Goal: Information Seeking & Learning: Compare options

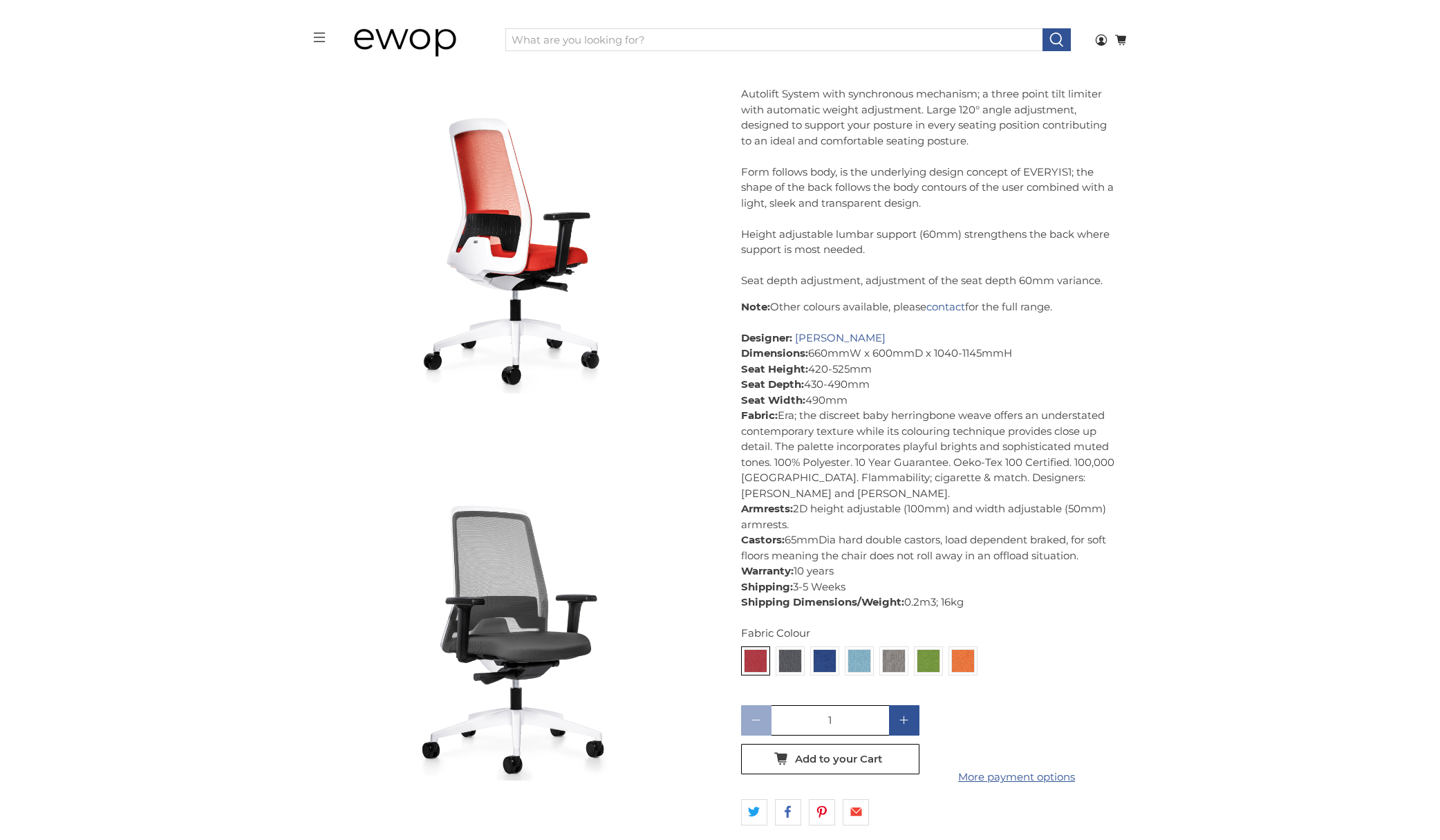
scroll to position [665, 0]
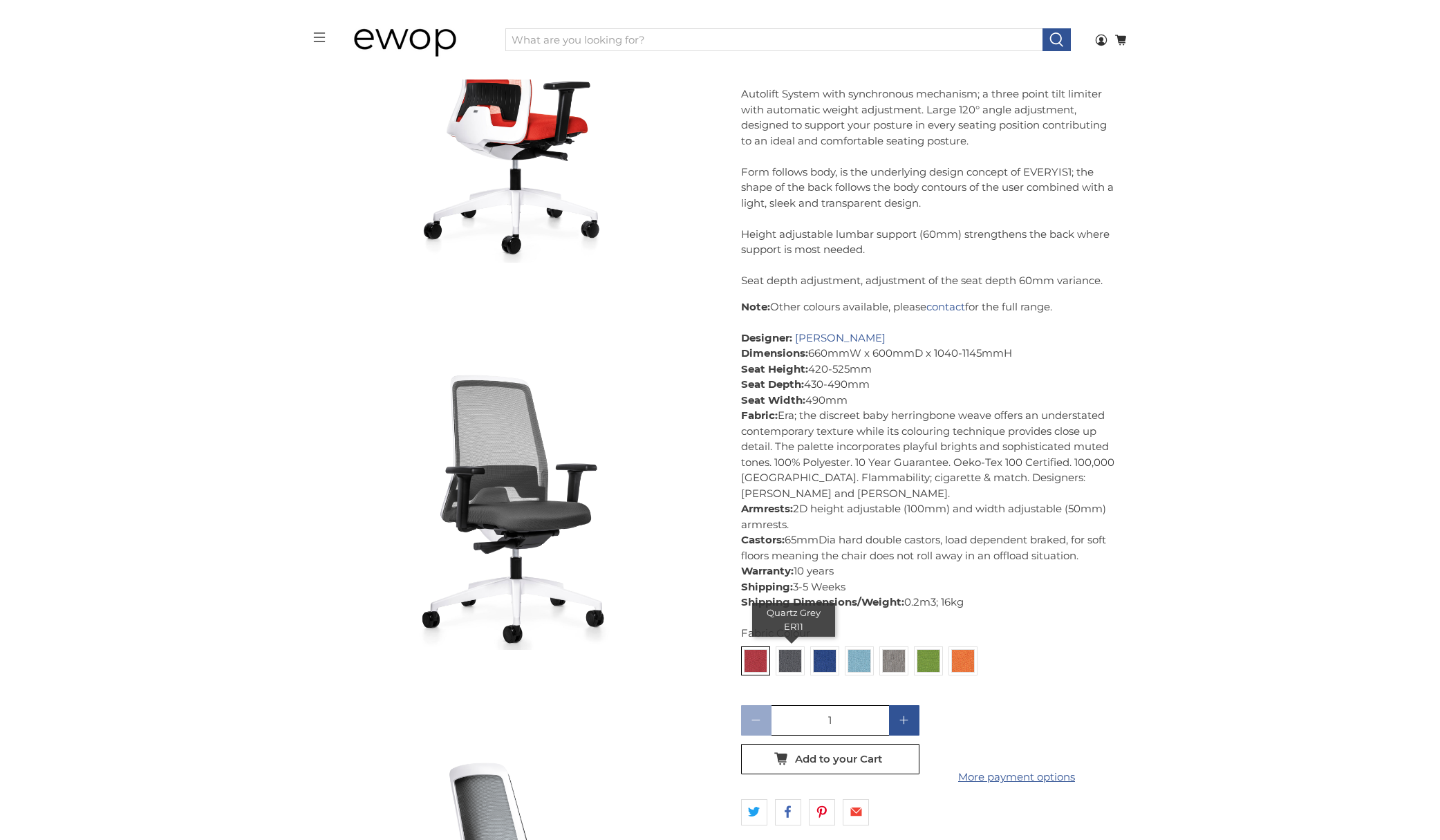
click at [794, 658] on img at bounding box center [790, 661] width 22 height 22
click at [0, 0] on input "radio" at bounding box center [0, 0] width 0 height 0
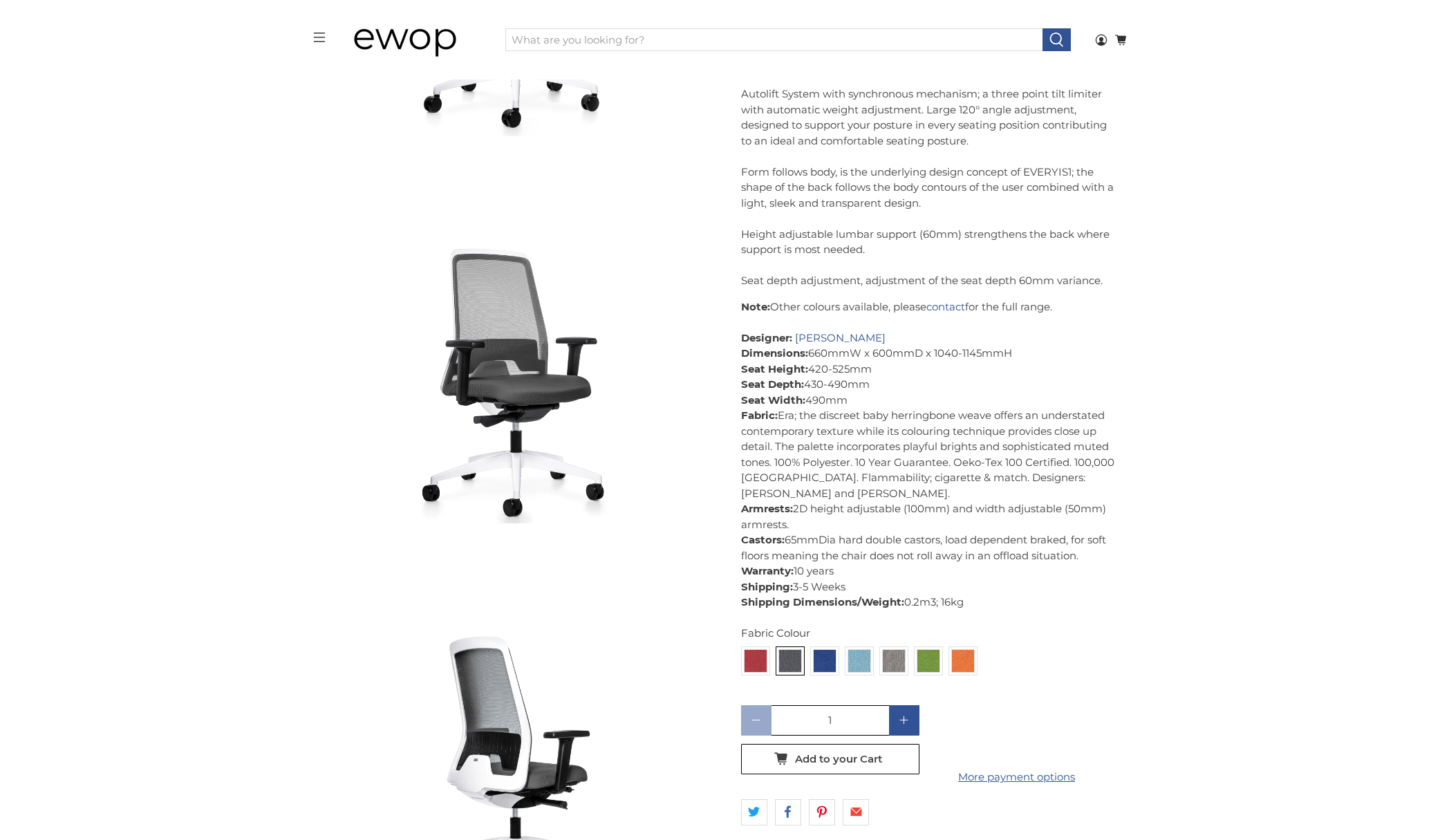
scroll to position [924, 0]
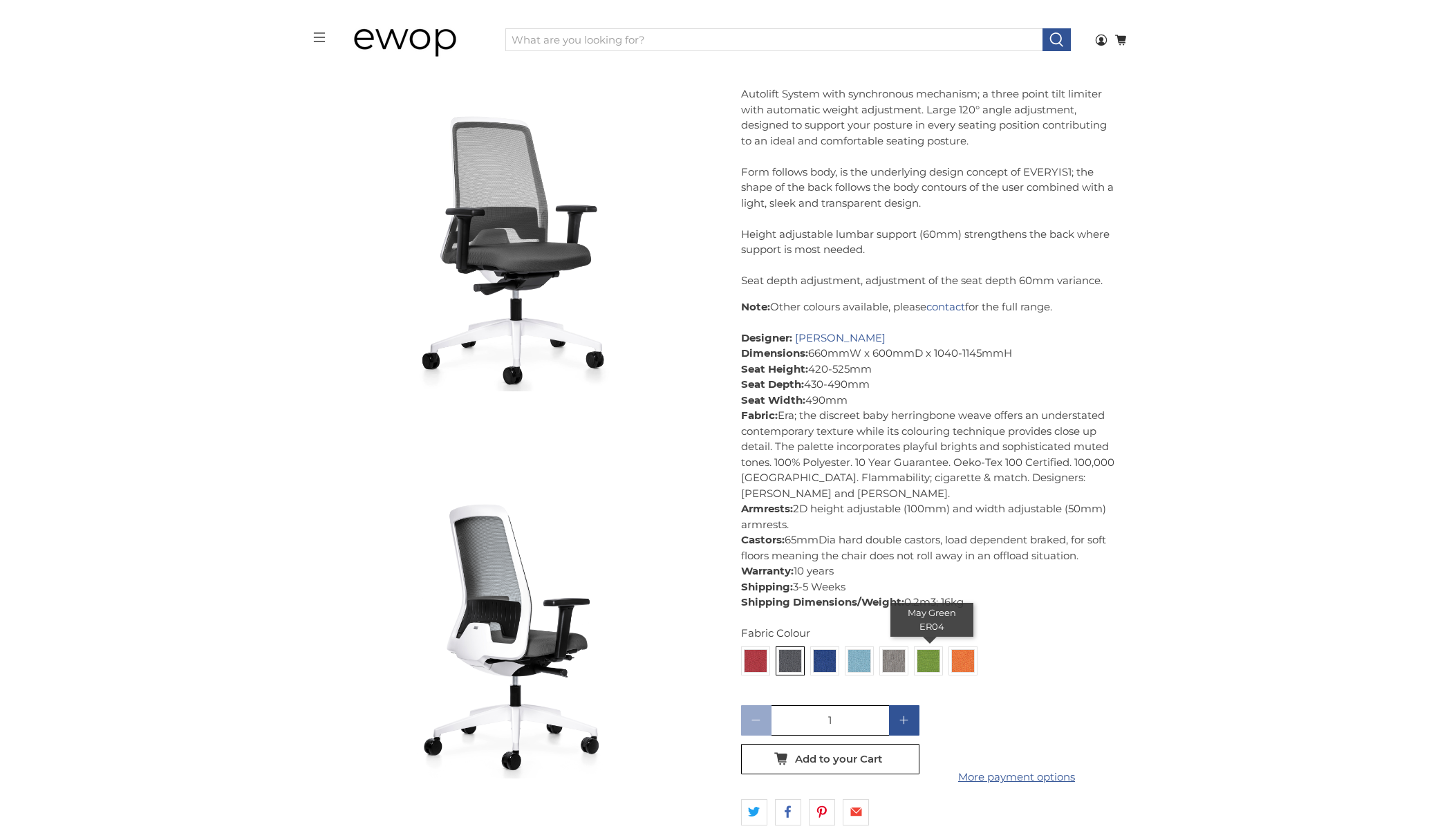
click at [935, 654] on img at bounding box center [928, 661] width 22 height 22
click at [0, 0] on input "radio" at bounding box center [0, 0] width 0 height 0
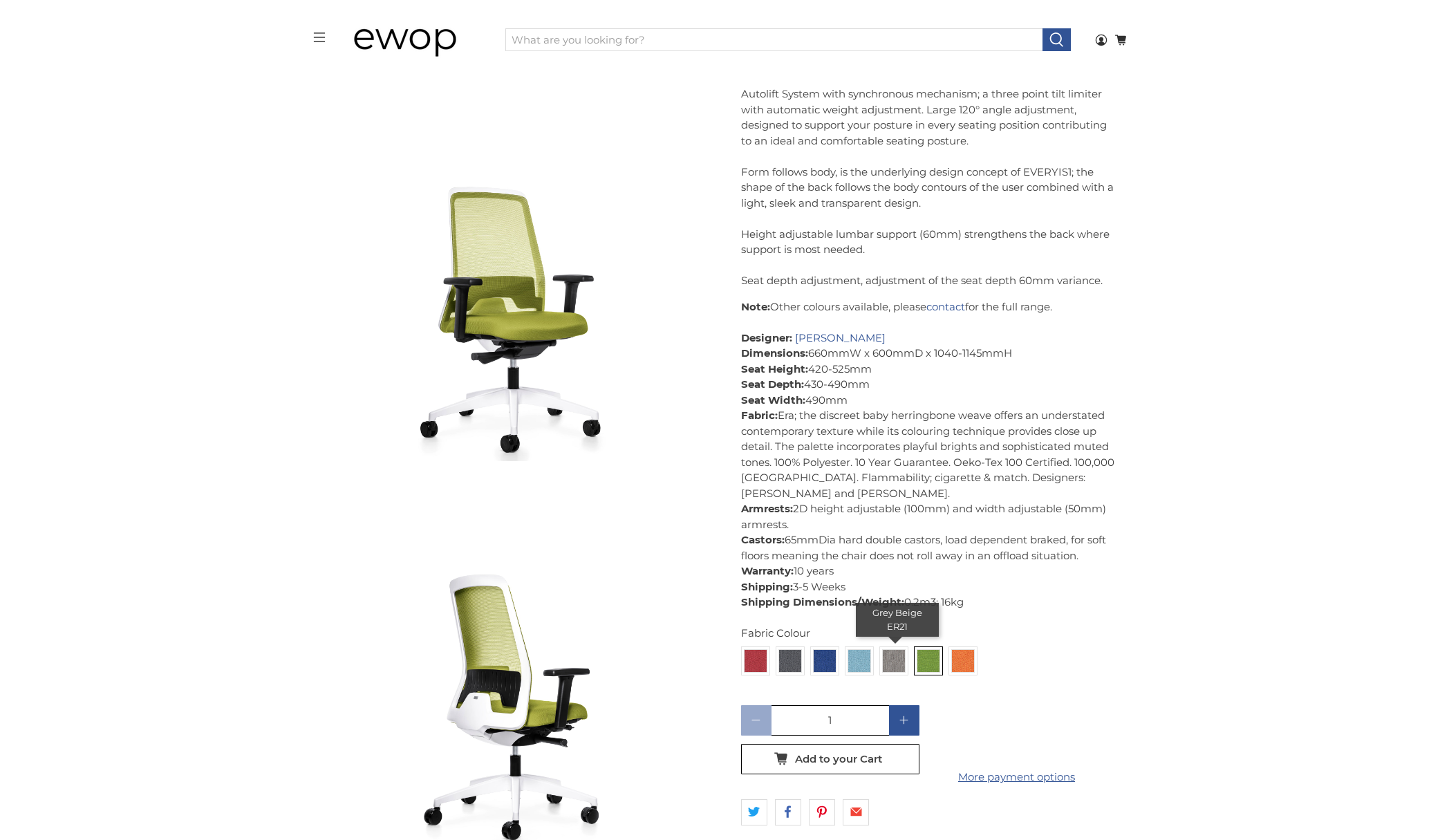
scroll to position [3959, 0]
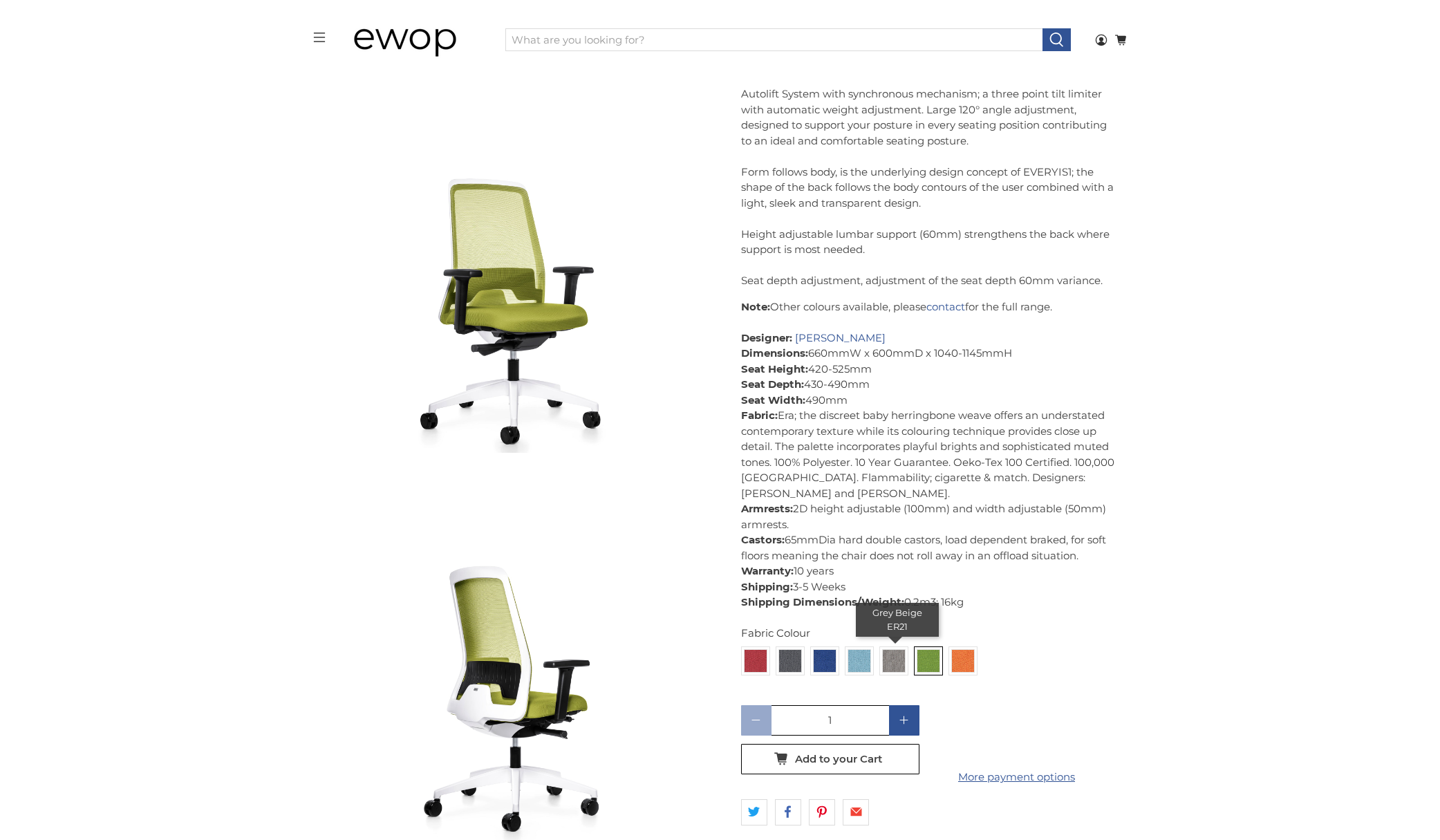
click at [891, 659] on img at bounding box center [894, 661] width 22 height 22
click at [0, 0] on input "radio" at bounding box center [0, 0] width 0 height 0
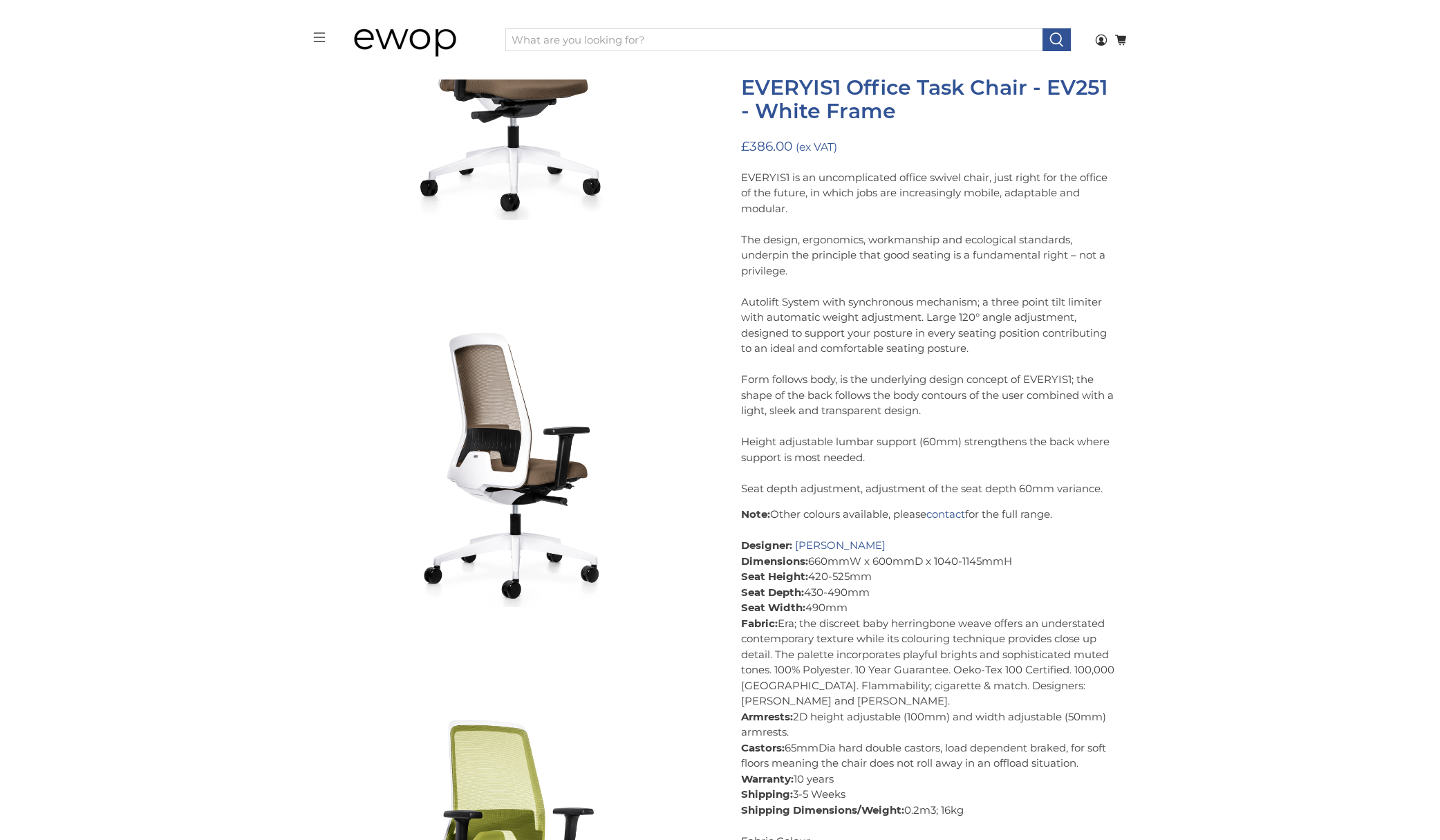
scroll to position [3458, 0]
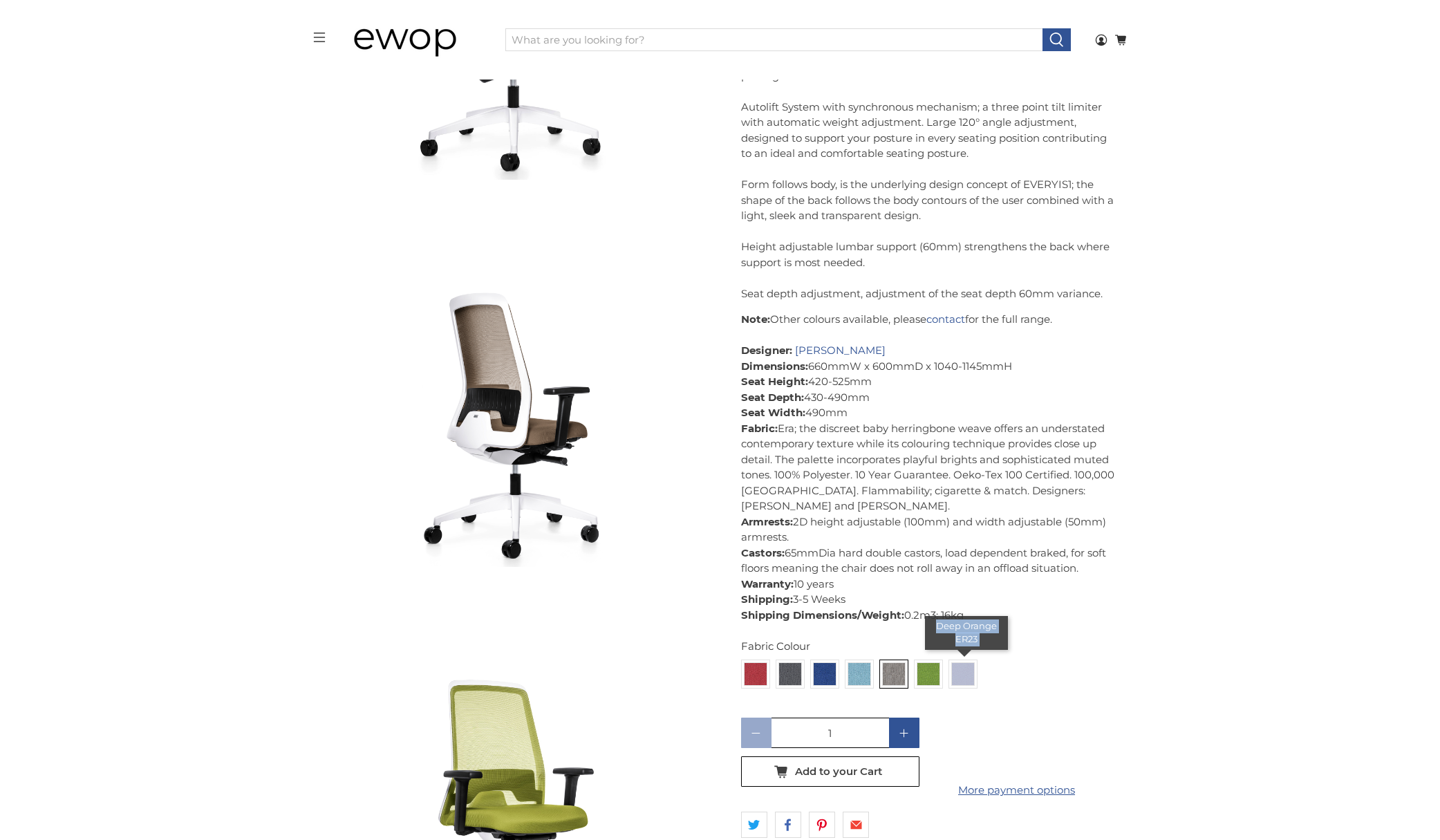
click at [974, 682] on div "Deep Orange ER23" at bounding box center [964, 674] width 29 height 29
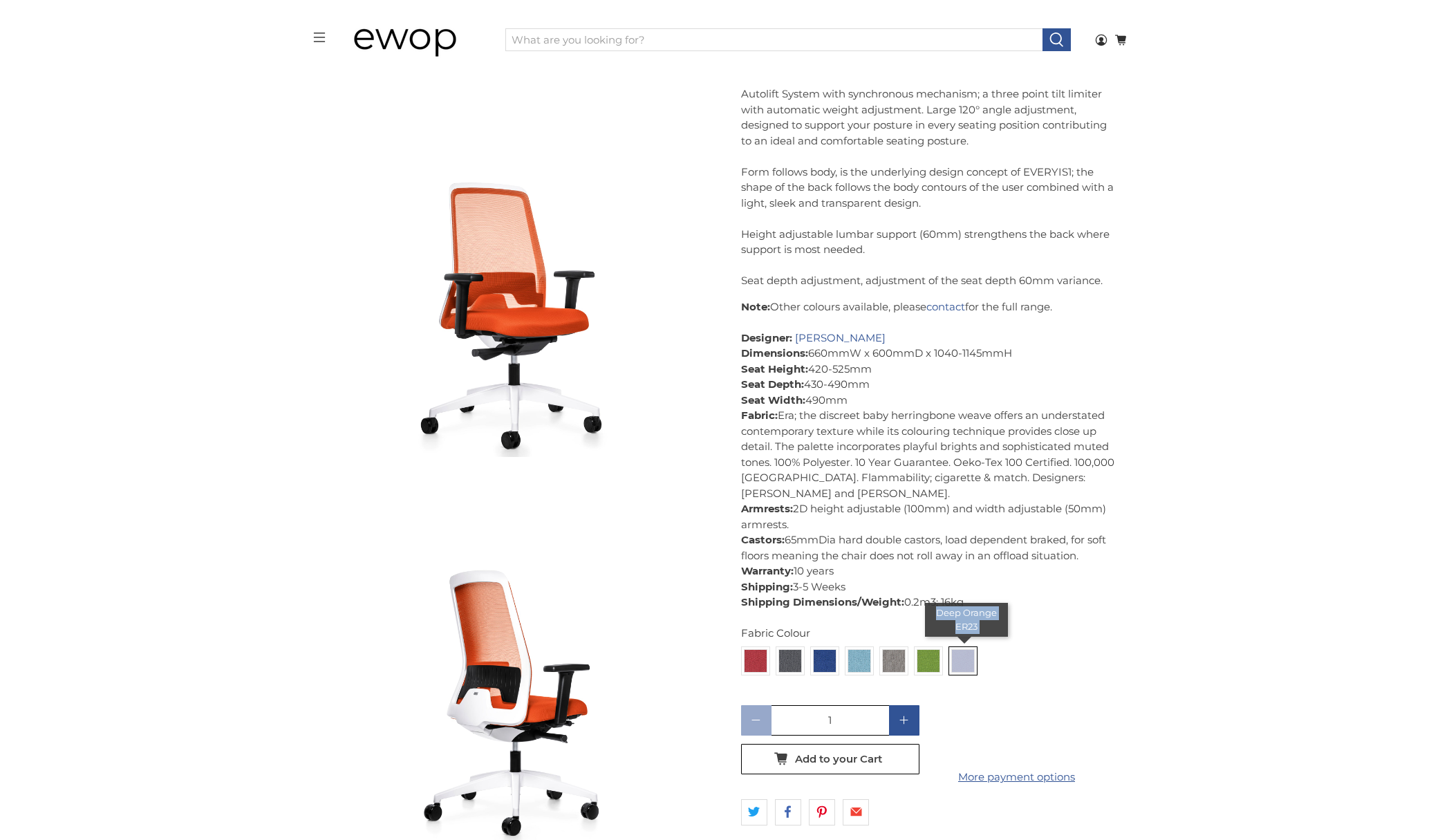
scroll to position [4734, 0]
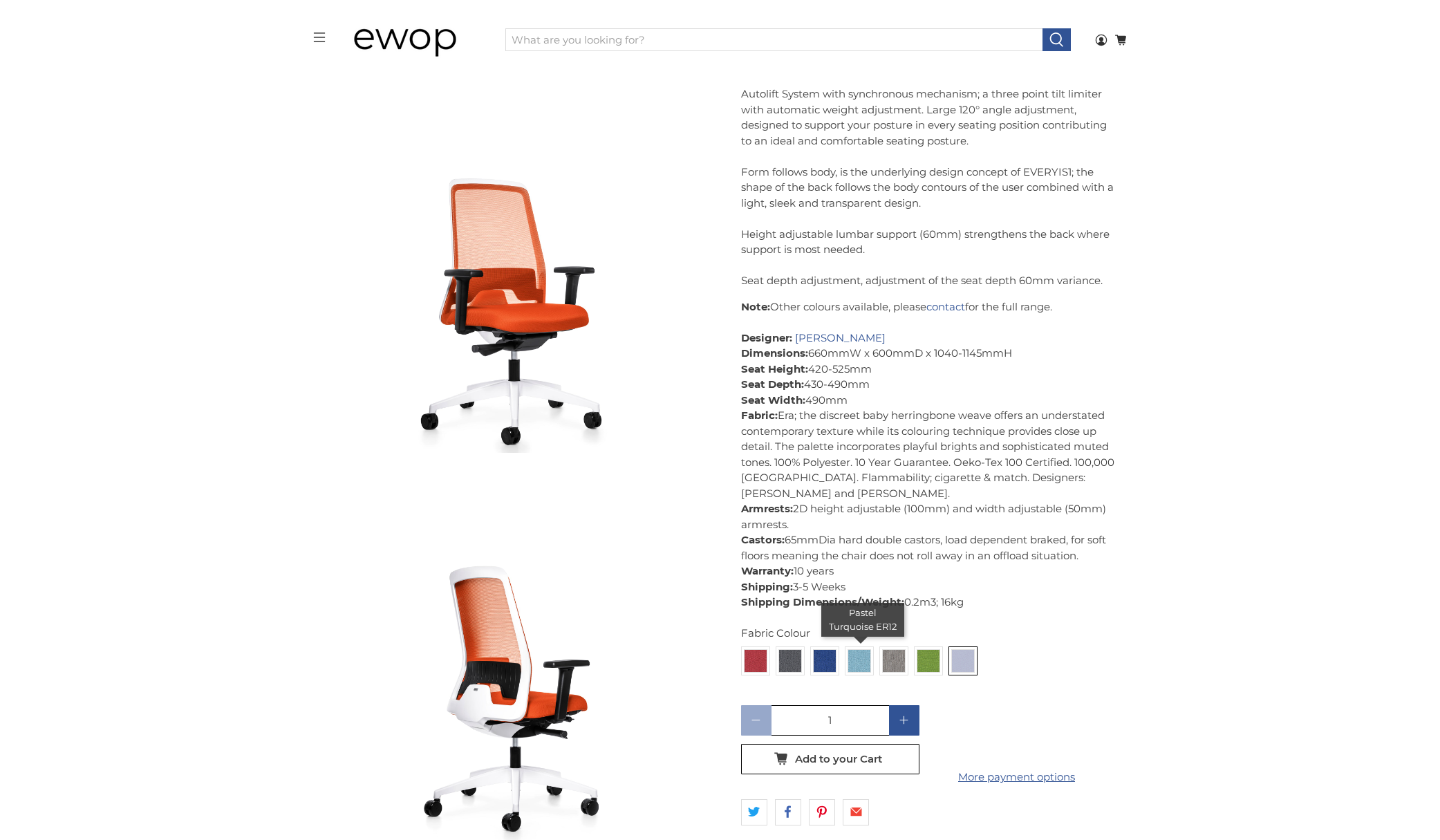
click at [850, 662] on img at bounding box center [859, 661] width 22 height 22
click at [0, 0] on input "radio" at bounding box center [0, 0] width 0 height 0
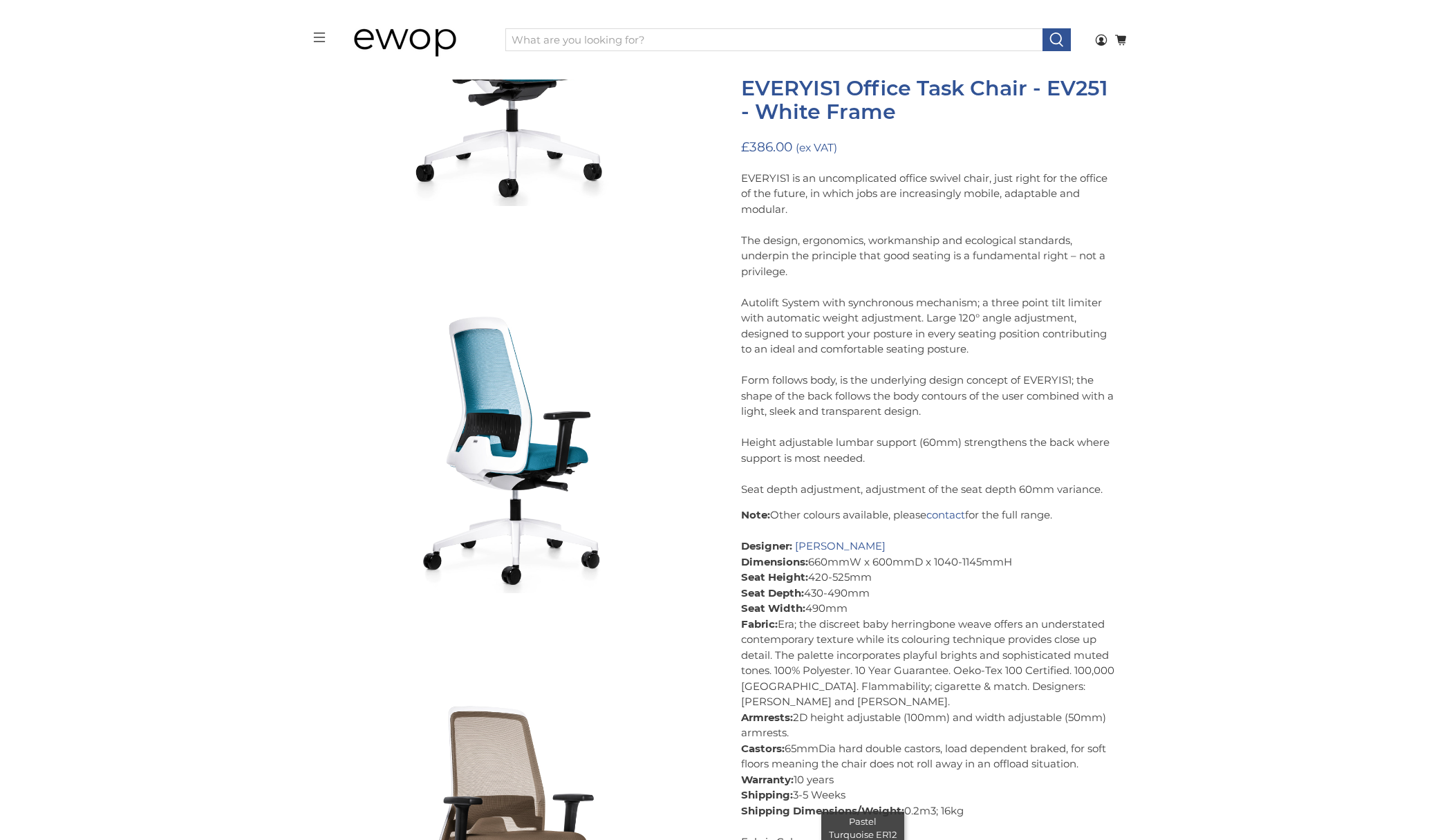
scroll to position [2757, 0]
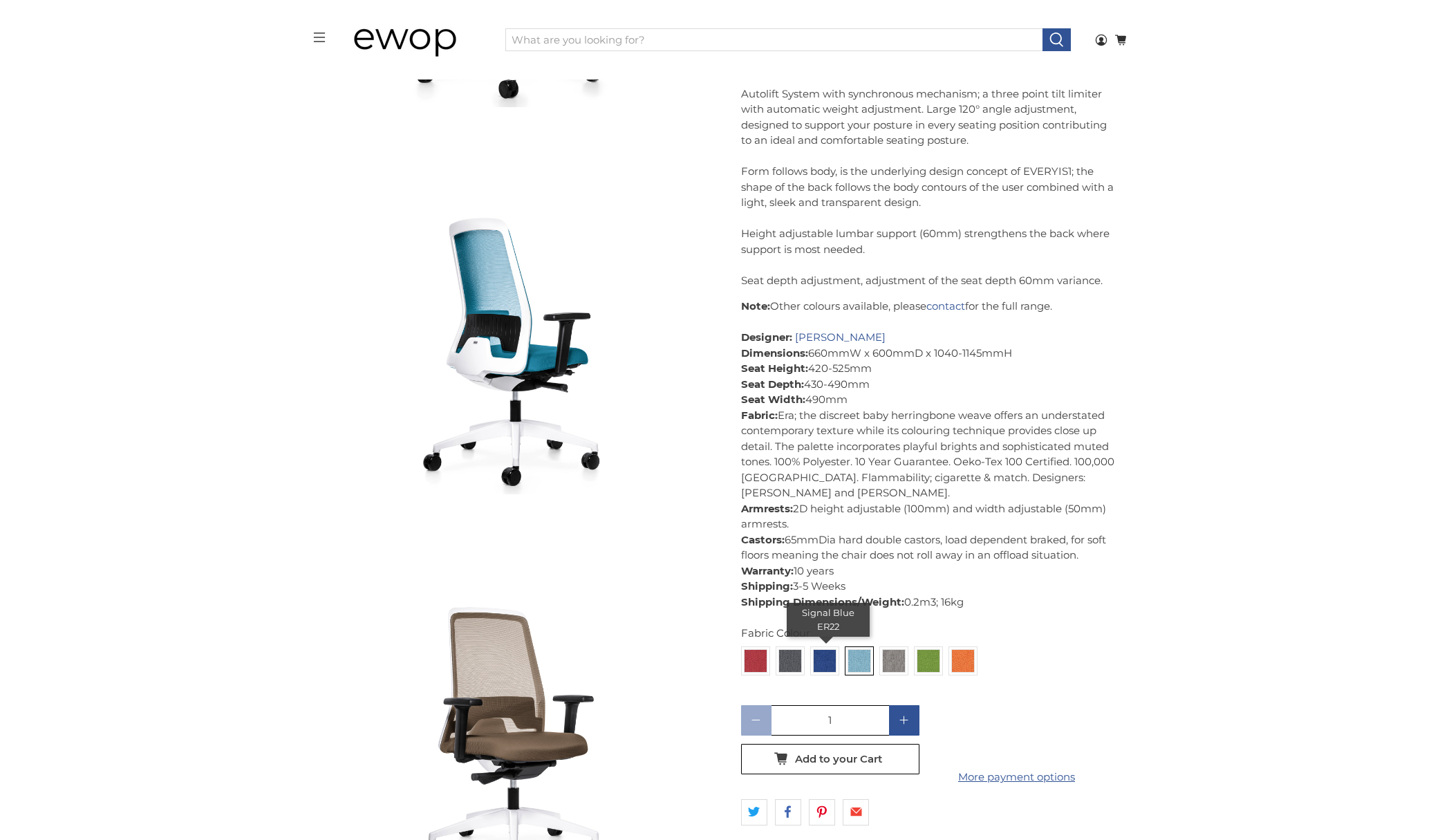
click at [834, 656] on div "Fabric Colour Raspberry Red ER33 Quartz Grey ER11 Signal Blue ER22 Pastel Turqu…" at bounding box center [928, 653] width 373 height 55
click at [834, 656] on img at bounding box center [825, 661] width 22 height 22
click at [0, 0] on input "radio" at bounding box center [0, 0] width 0 height 0
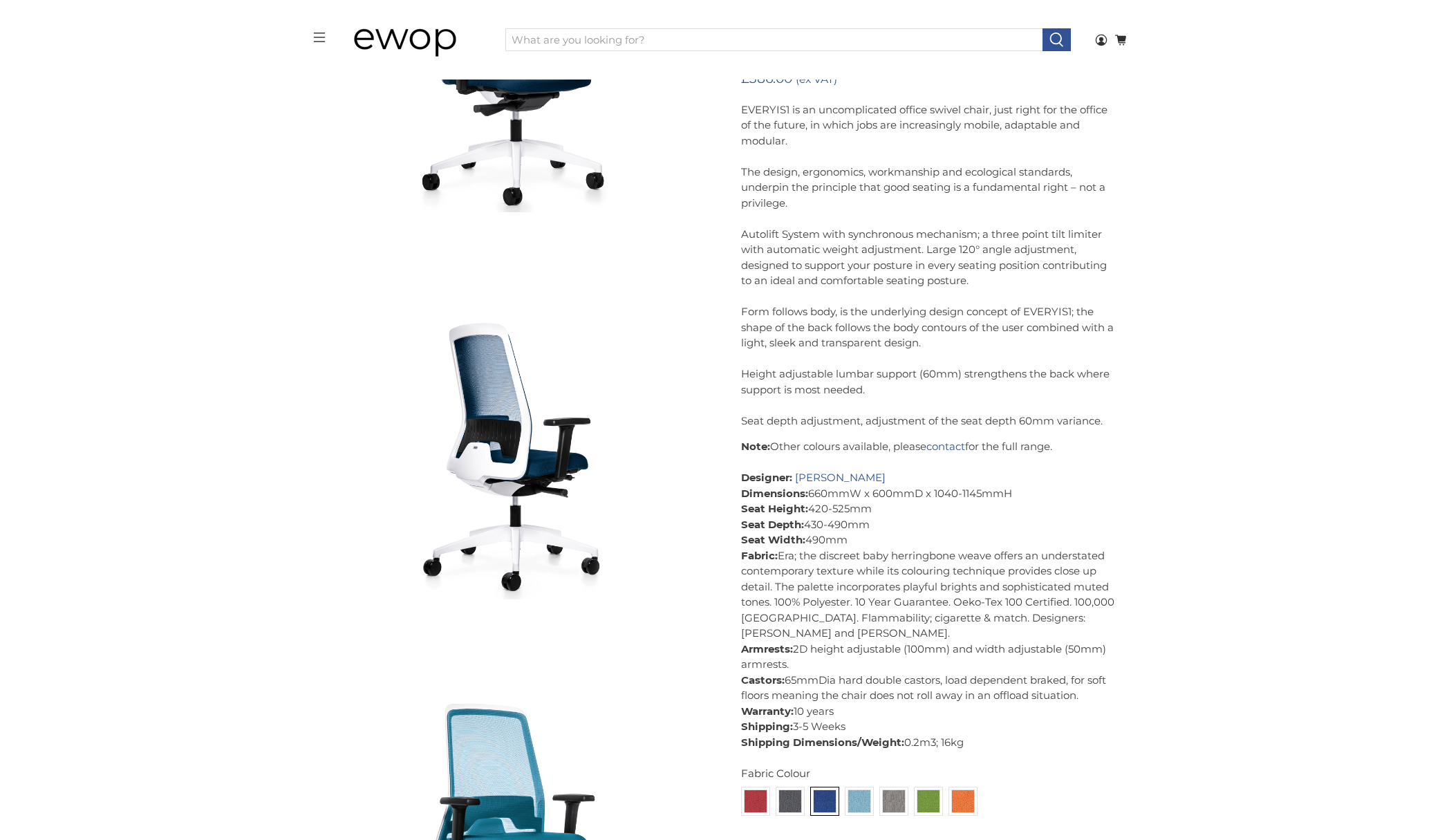
scroll to position [1992, 0]
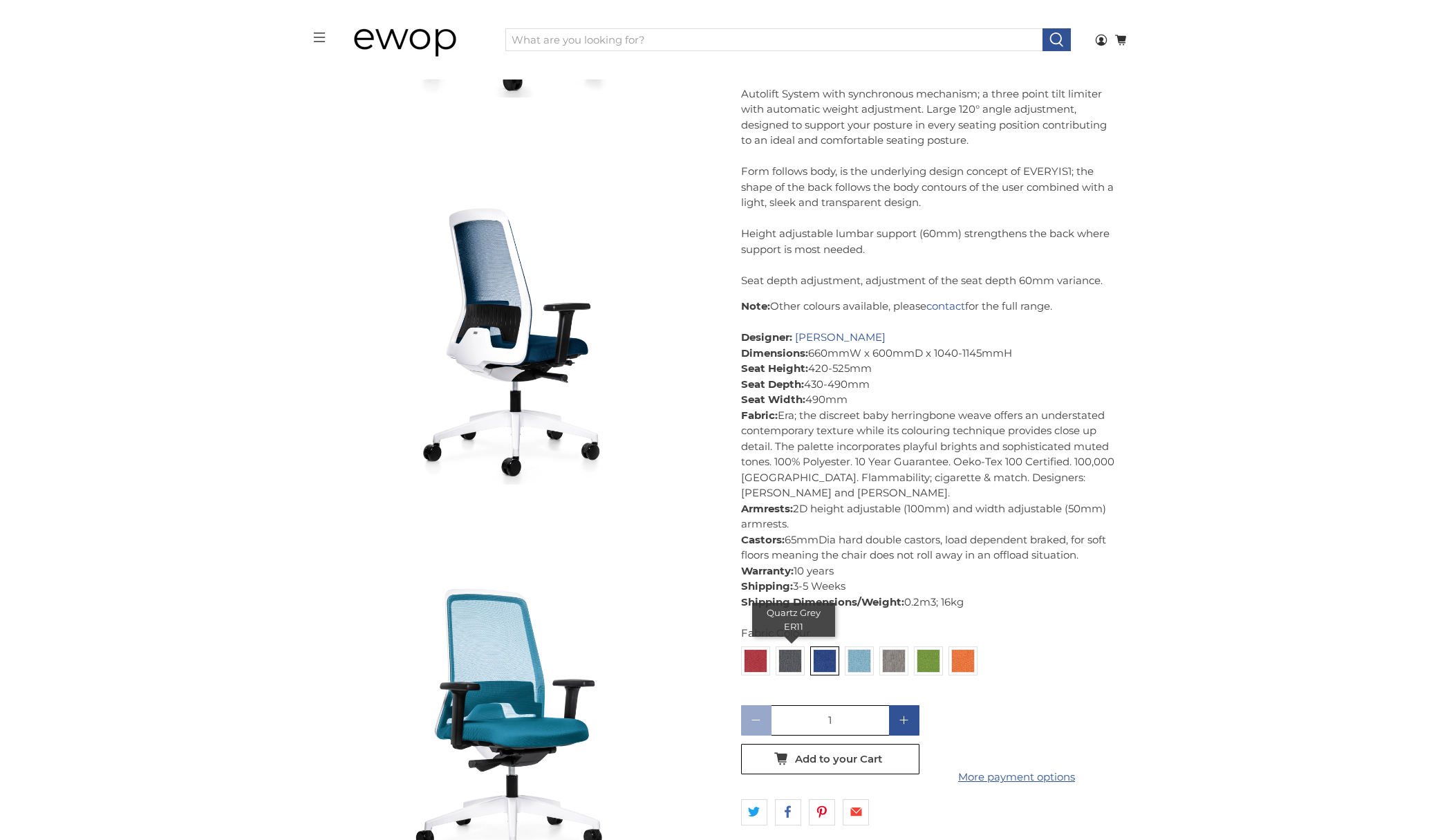
click at [797, 656] on div "Fabric Colour Raspberry Red ER33 Quartz Grey ER11 Signal Blue ER22 Pastel Turqu…" at bounding box center [928, 653] width 373 height 55
click at [789, 667] on img at bounding box center [790, 661] width 22 height 22
click at [0, 0] on input "radio" at bounding box center [0, 0] width 0 height 0
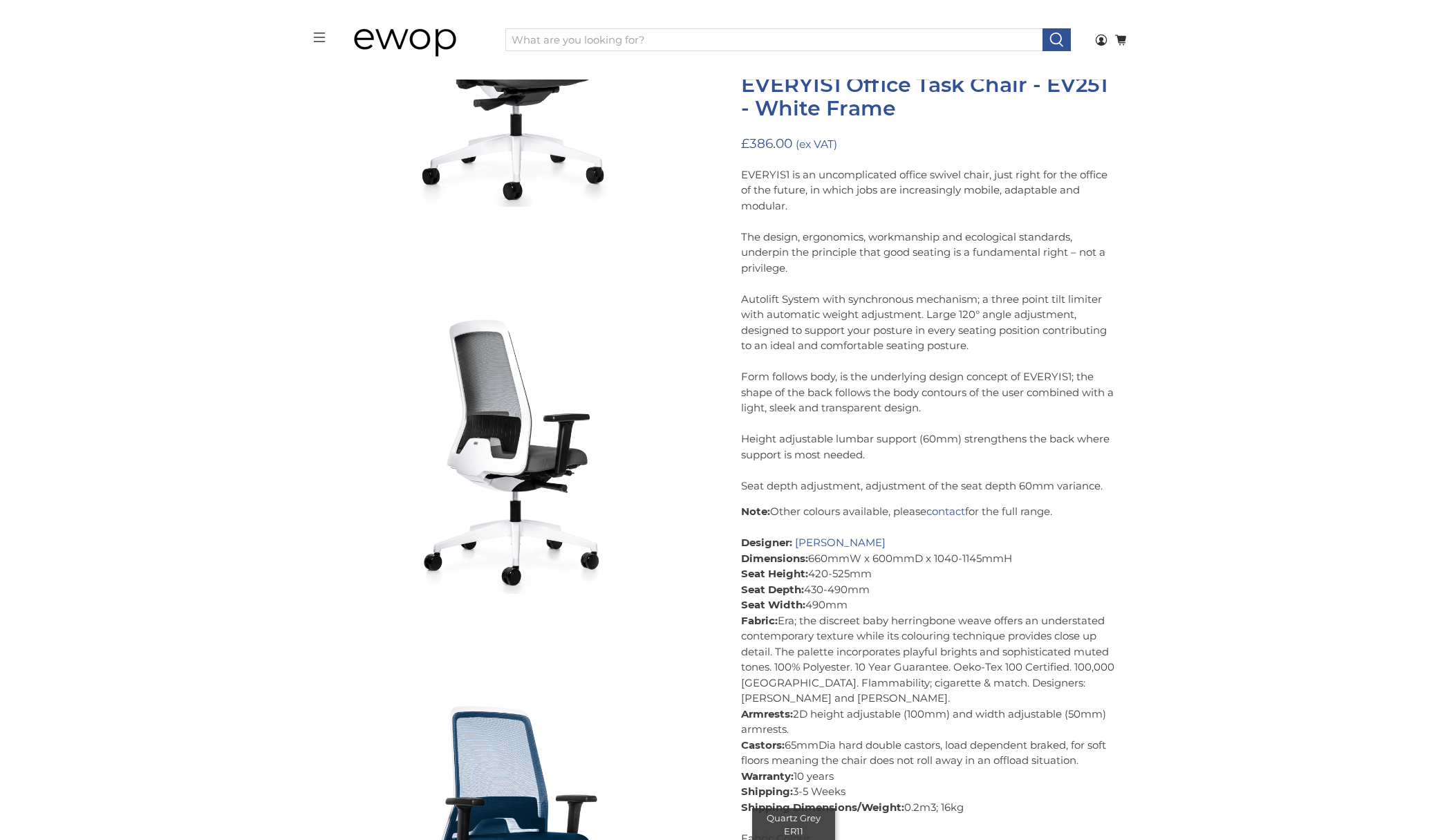
scroll to position [1146, 0]
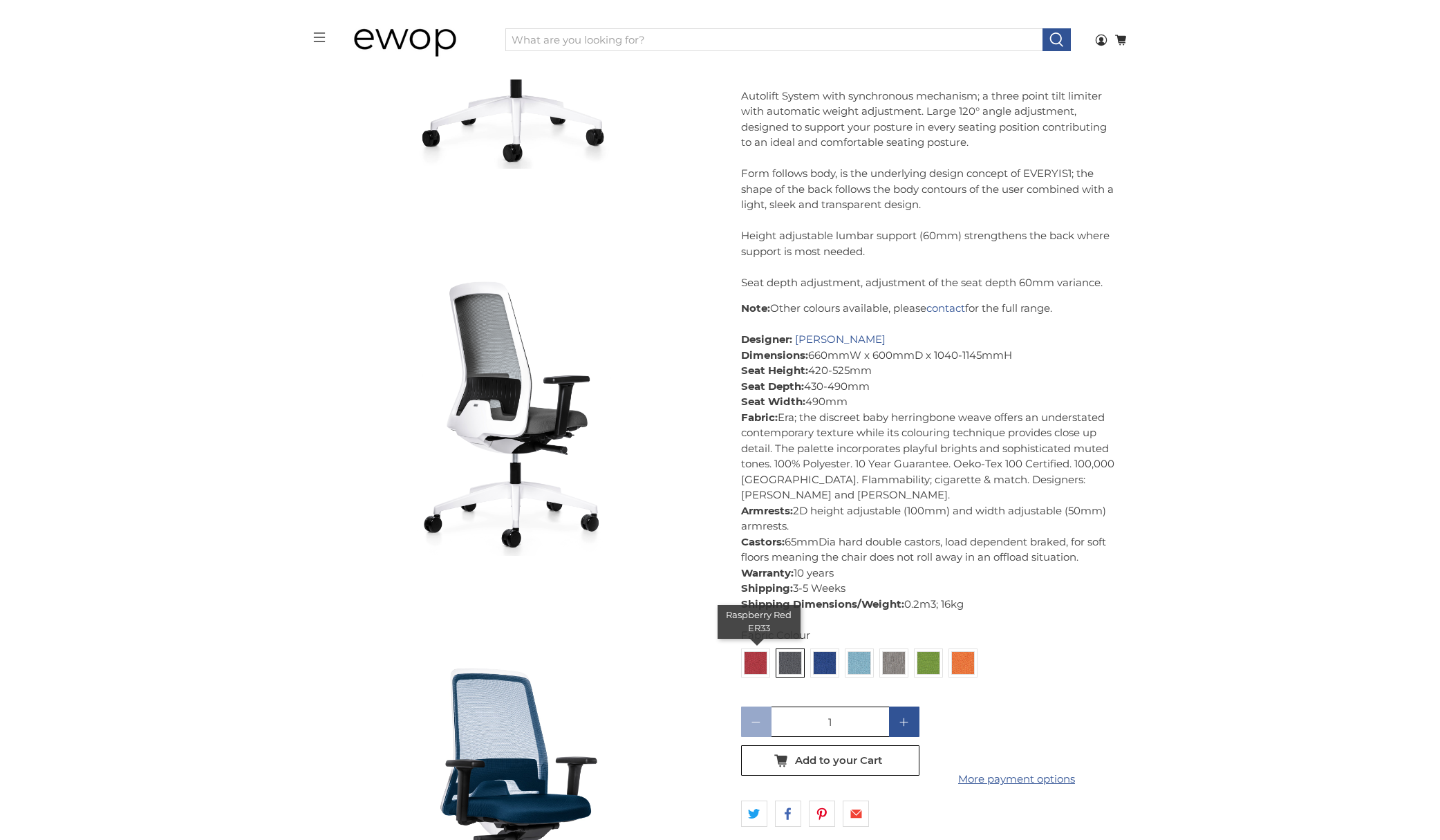
click at [755, 664] on img at bounding box center [756, 663] width 22 height 22
click at [0, 0] on input "radio" at bounding box center [0, 0] width 0 height 0
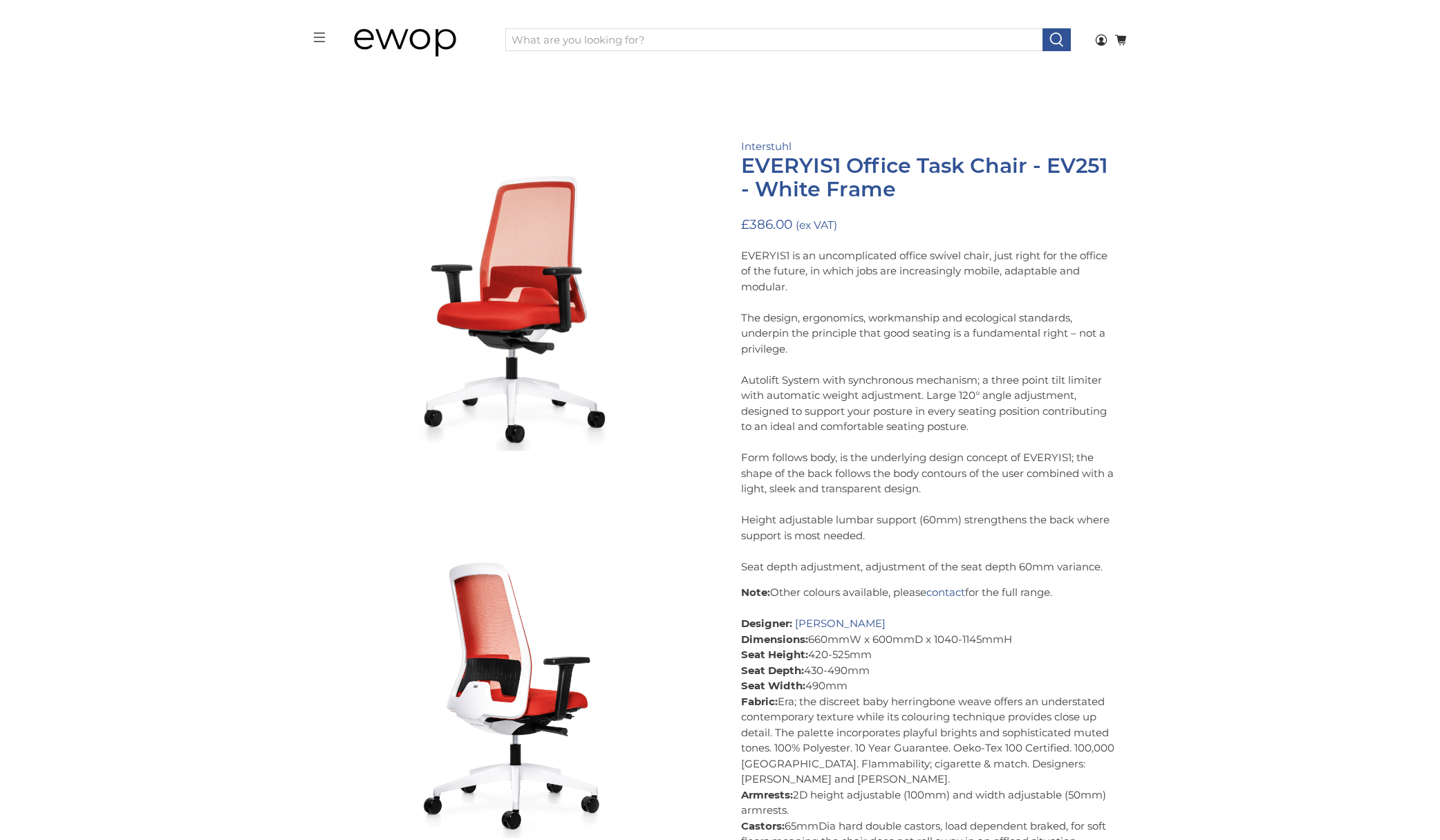
scroll to position [87, 0]
